Goal: Communication & Community: Answer question/provide support

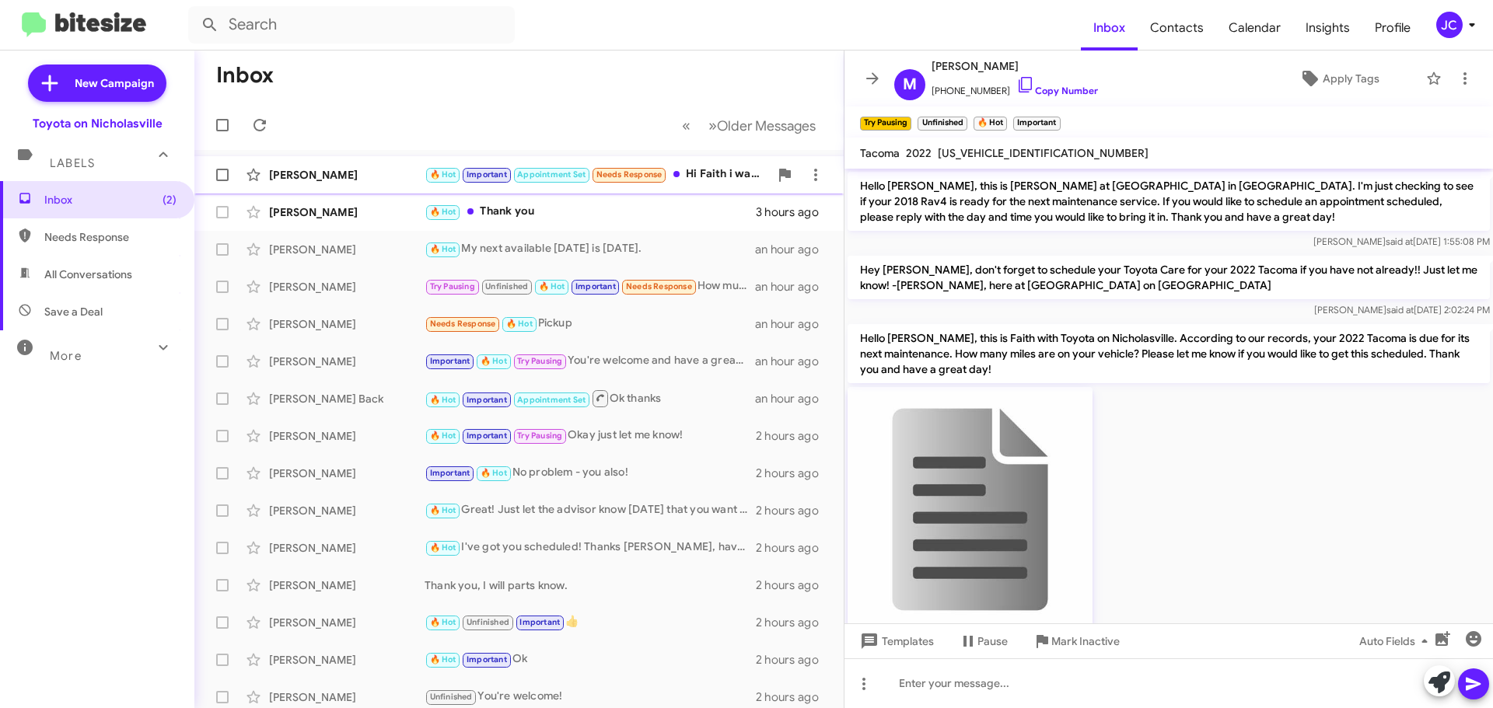
scroll to position [78, 0]
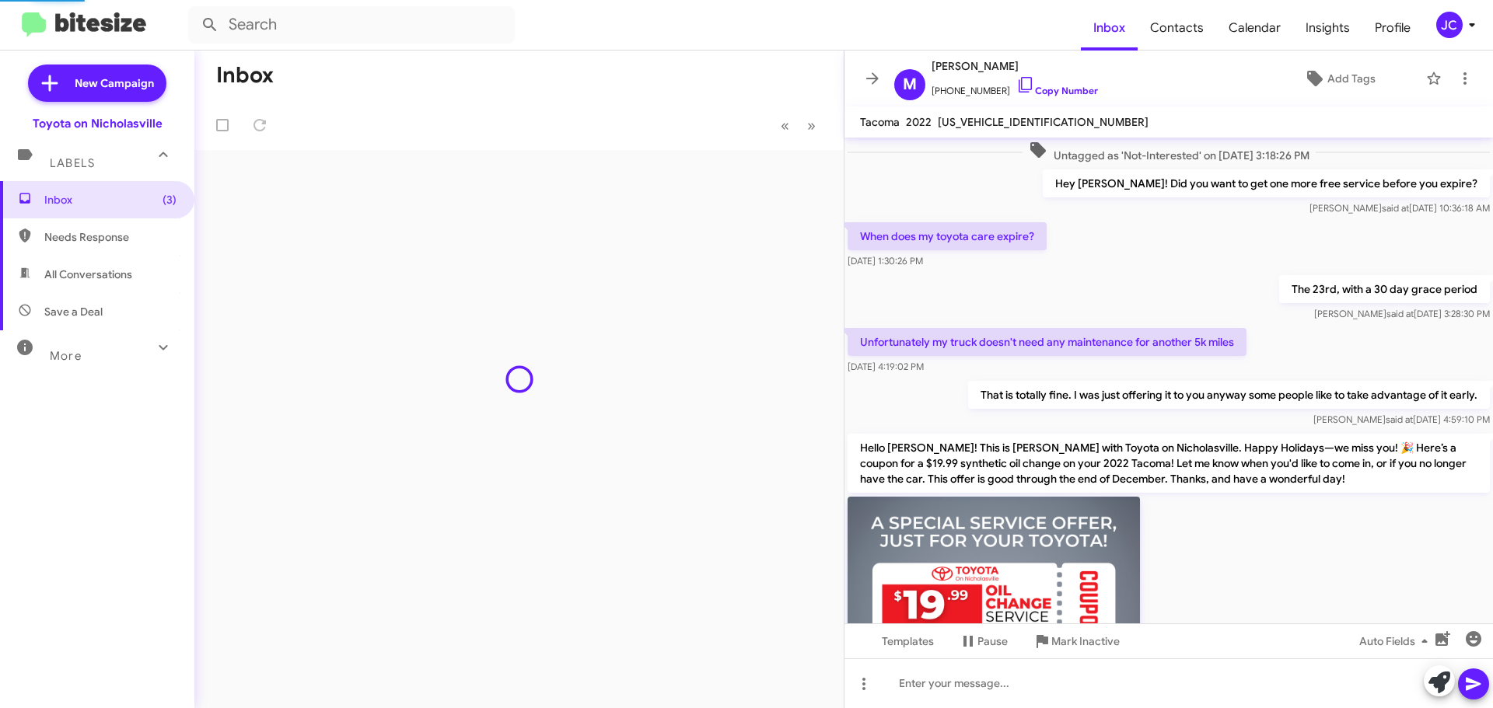
scroll to position [1686, 0]
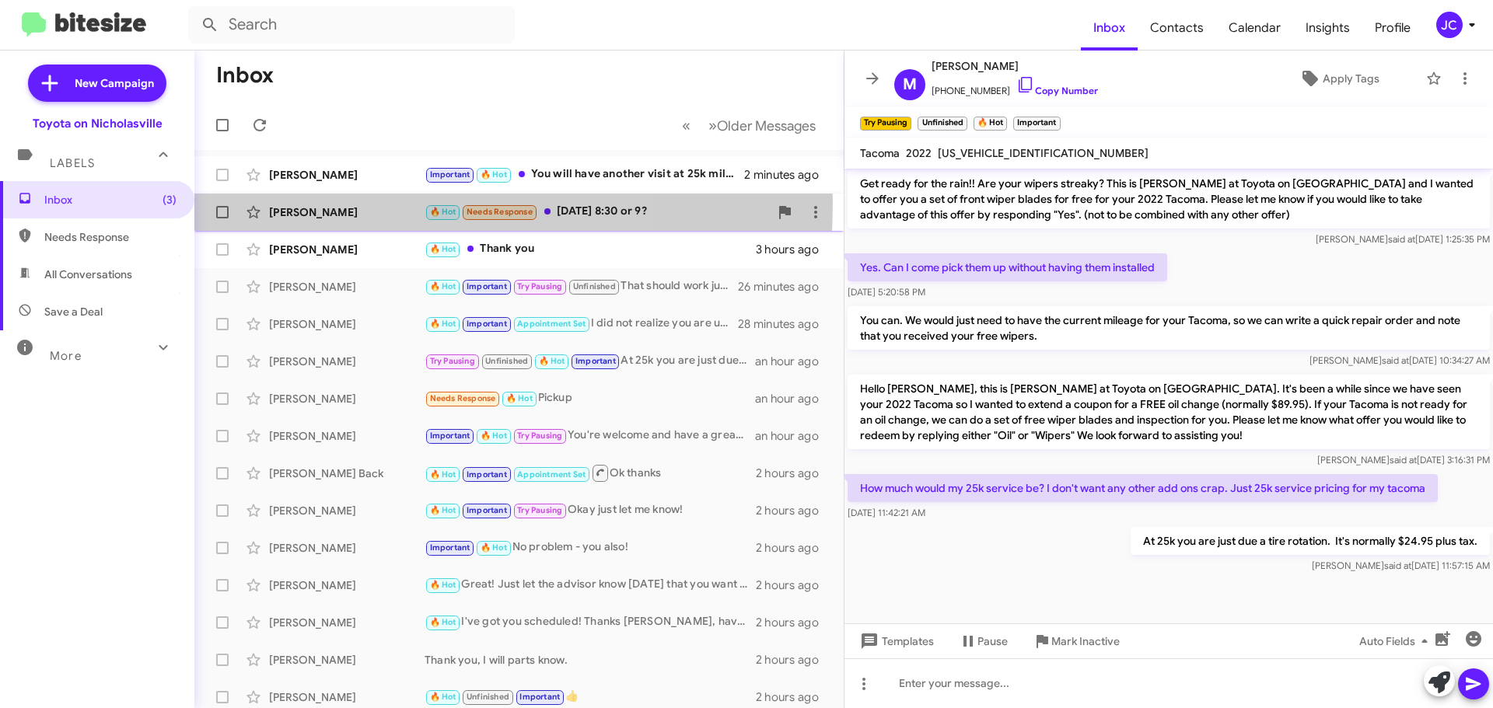
click at [345, 204] on div "Bryan Bates 🔥 Hot Needs Response thursday 8:30 or 9? an hour ago" at bounding box center [519, 212] width 624 height 31
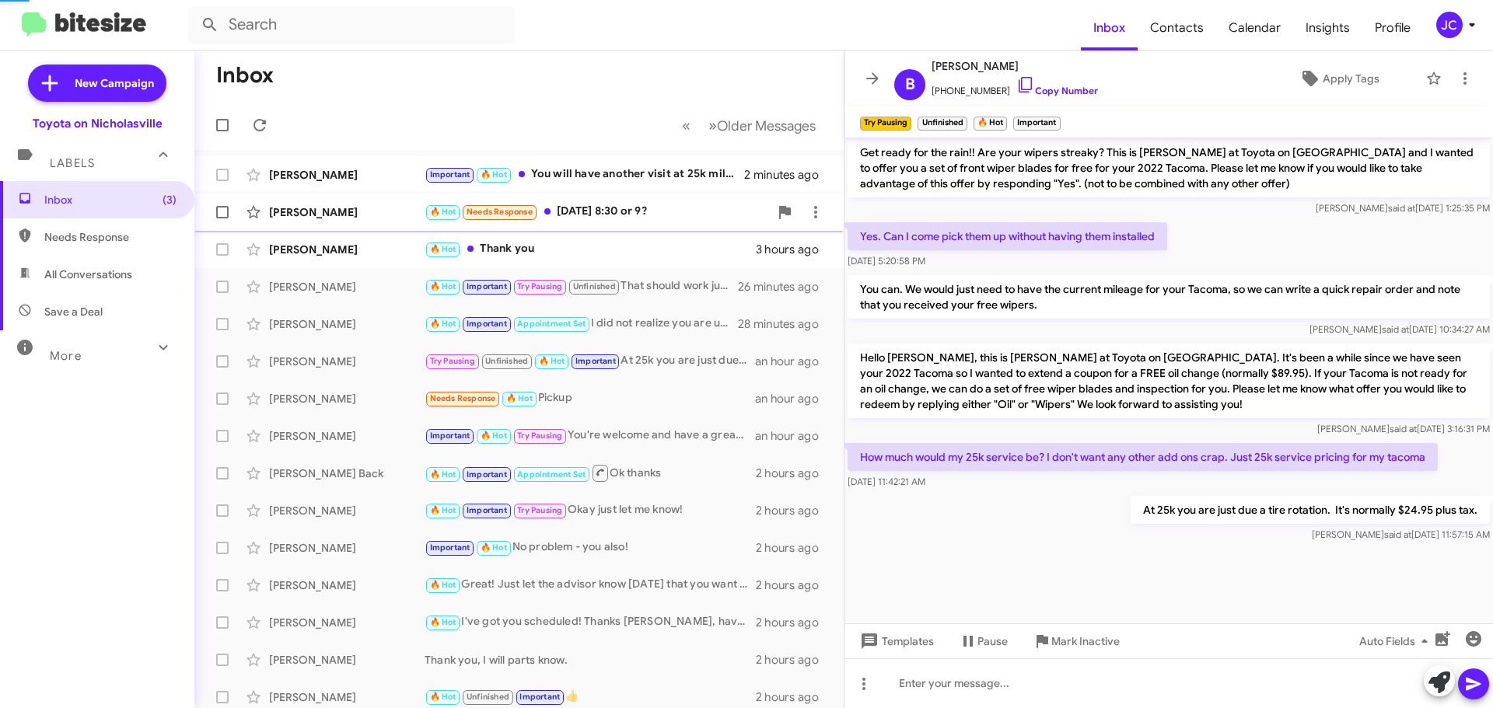
scroll to position [1007, 0]
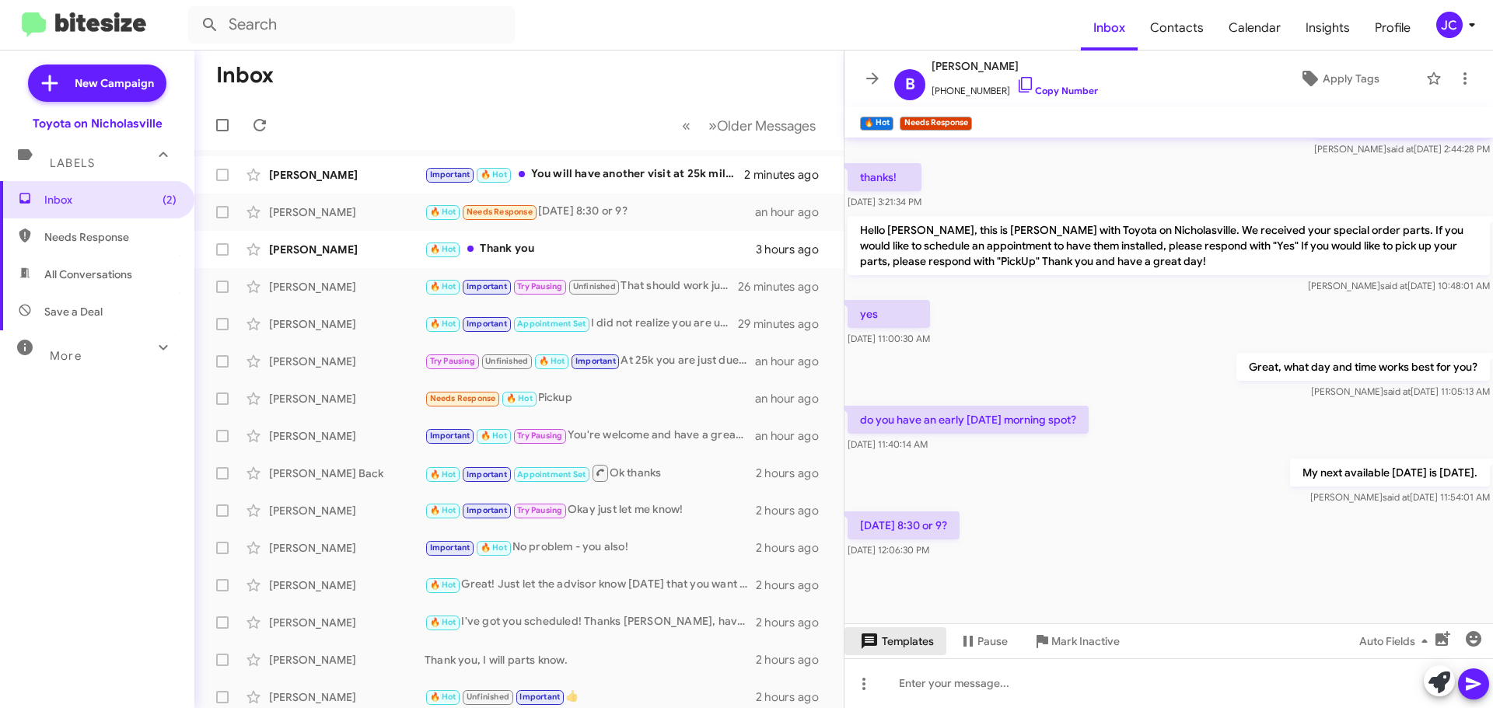
click at [915, 653] on span "Templates" at bounding box center [895, 642] width 77 height 28
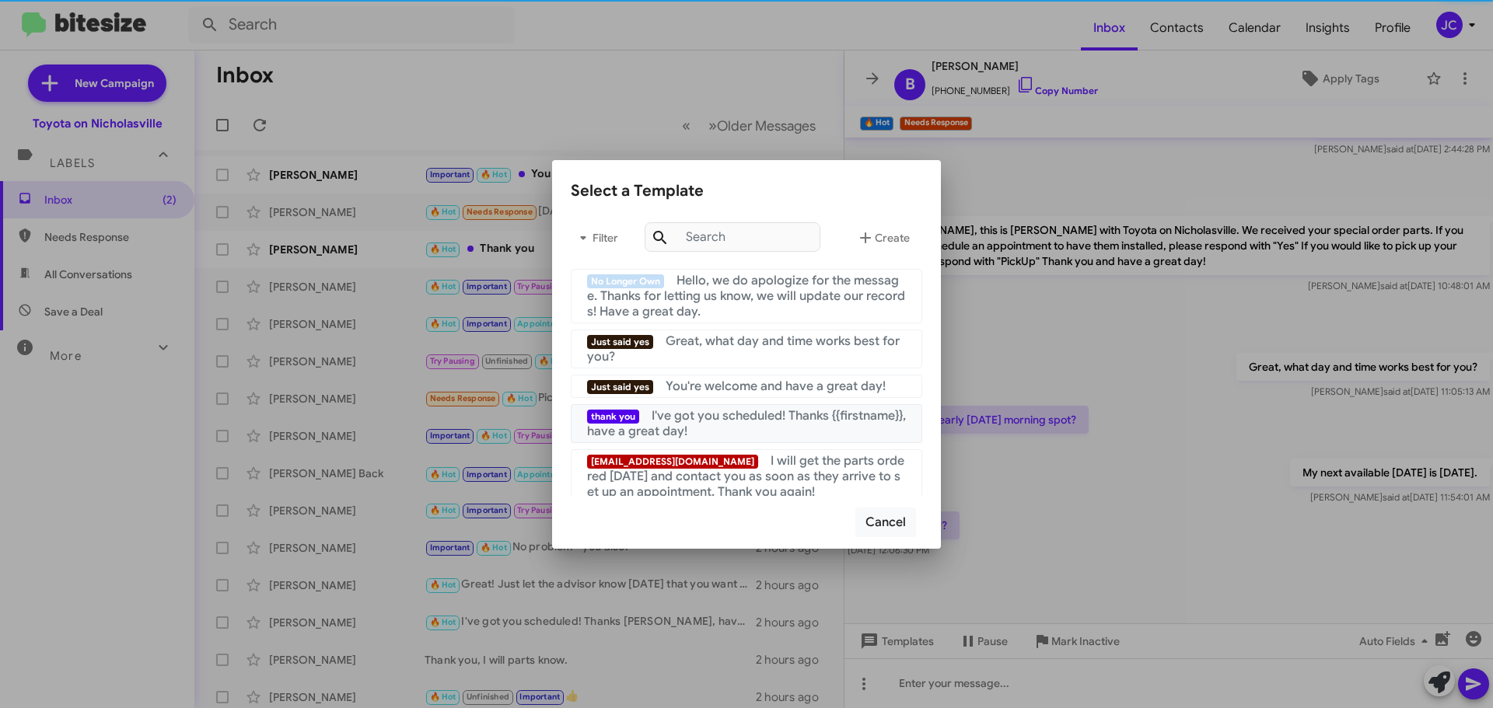
click at [730, 426] on div "thank you I've got you scheduled! Thanks {{firstname}}, have a great day!" at bounding box center [746, 423] width 319 height 31
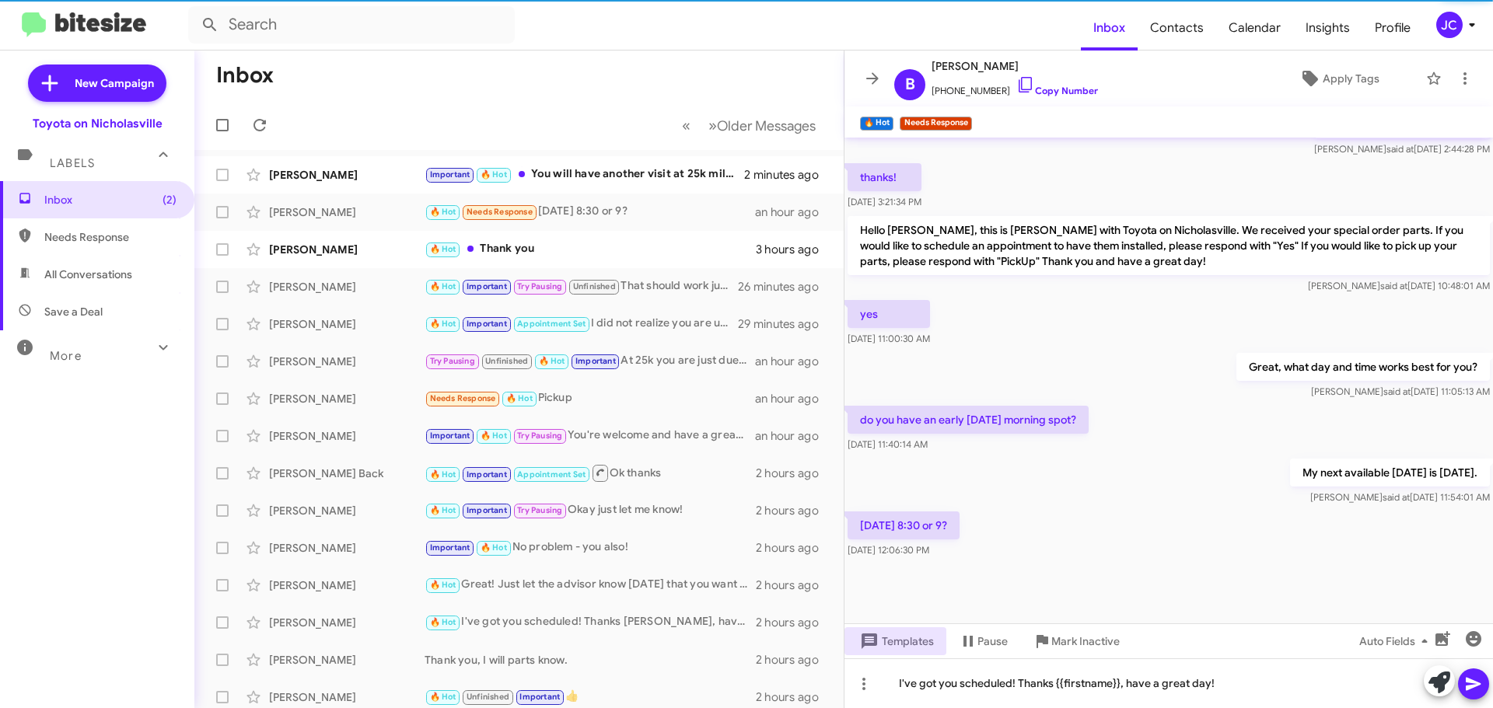
click at [1476, 681] on icon at bounding box center [1473, 684] width 19 height 19
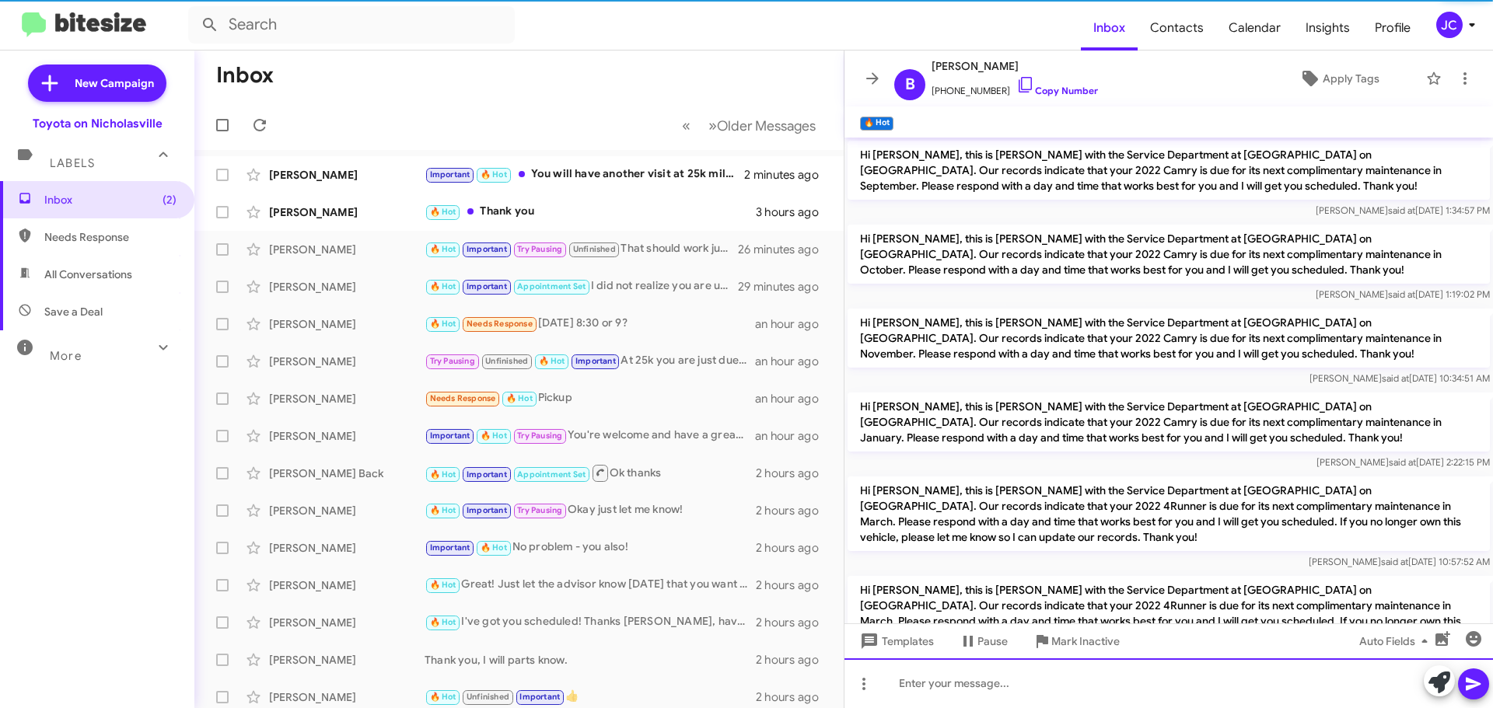
scroll to position [78, 0]
